Goal: Check status

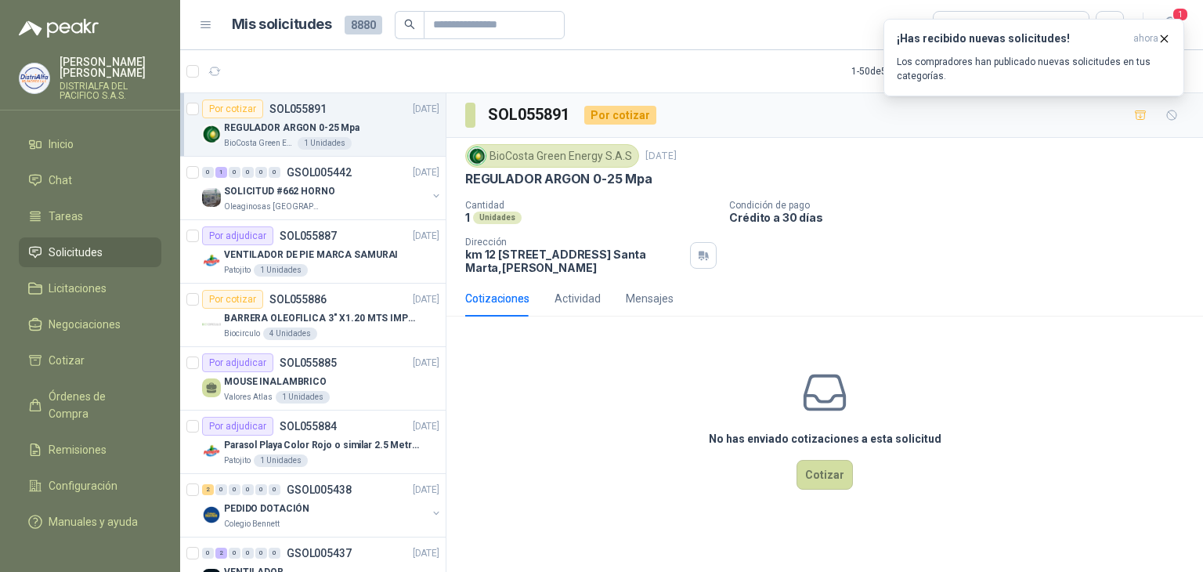
click at [1047, 45] on h3 "¡Has recibido nuevas solicitudes!" at bounding box center [1012, 38] width 230 height 13
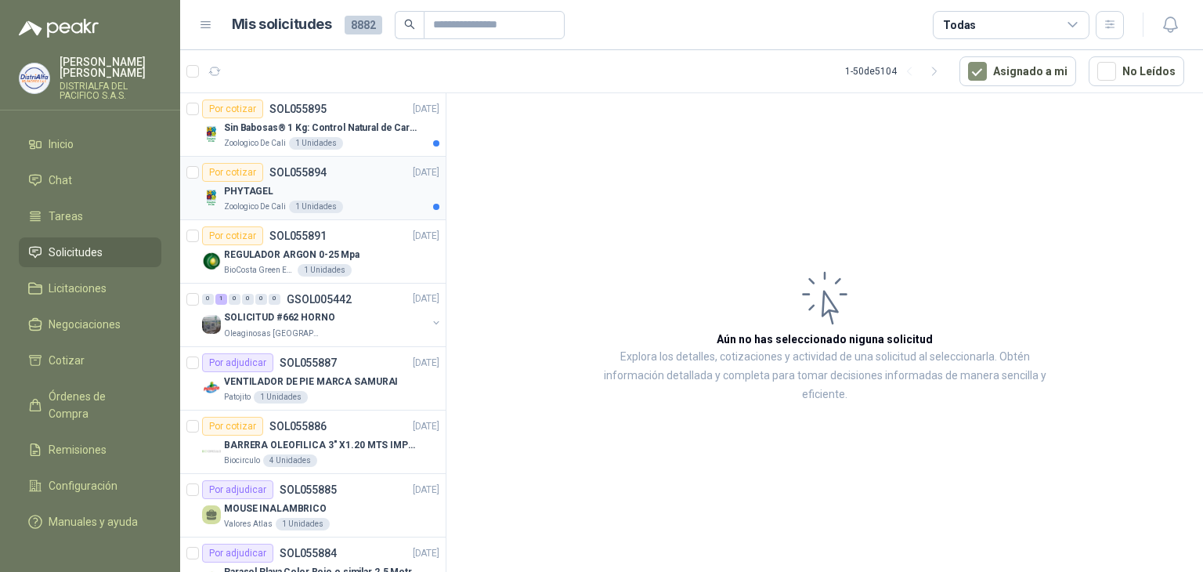
click at [344, 195] on div "PHYTAGEL" at bounding box center [331, 191] width 215 height 19
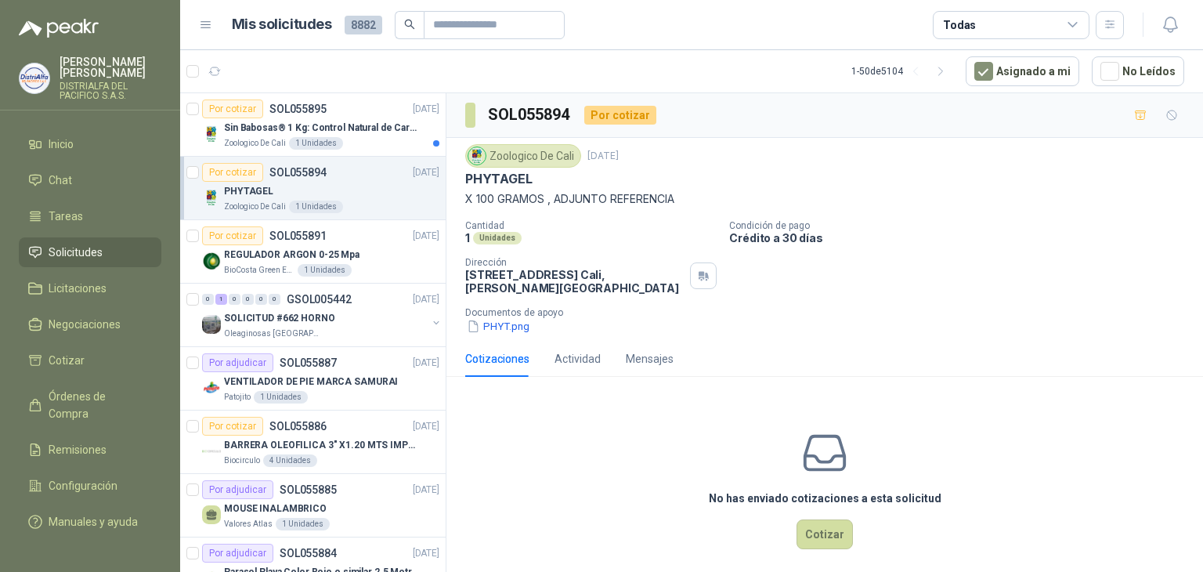
click at [342, 170] on div "Por cotizar SOL055894 [DATE]" at bounding box center [320, 172] width 237 height 19
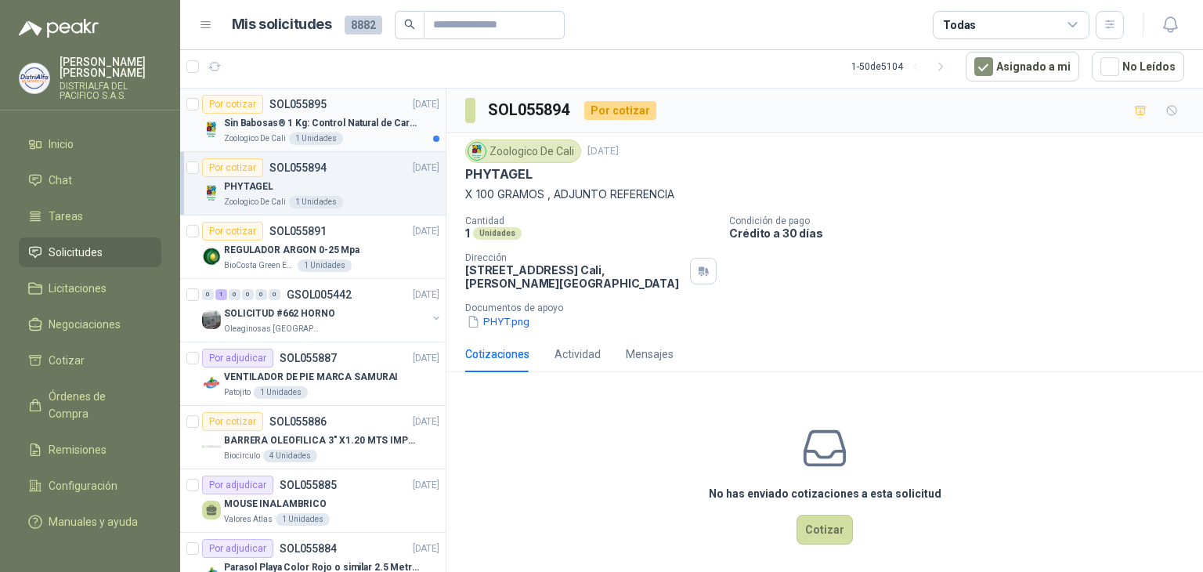
click at [367, 123] on p "Sin Babosas® 1 Kg: Control Natural de Caracoles y Babosas" at bounding box center [321, 123] width 195 height 15
